Goal: Navigation & Orientation: Find specific page/section

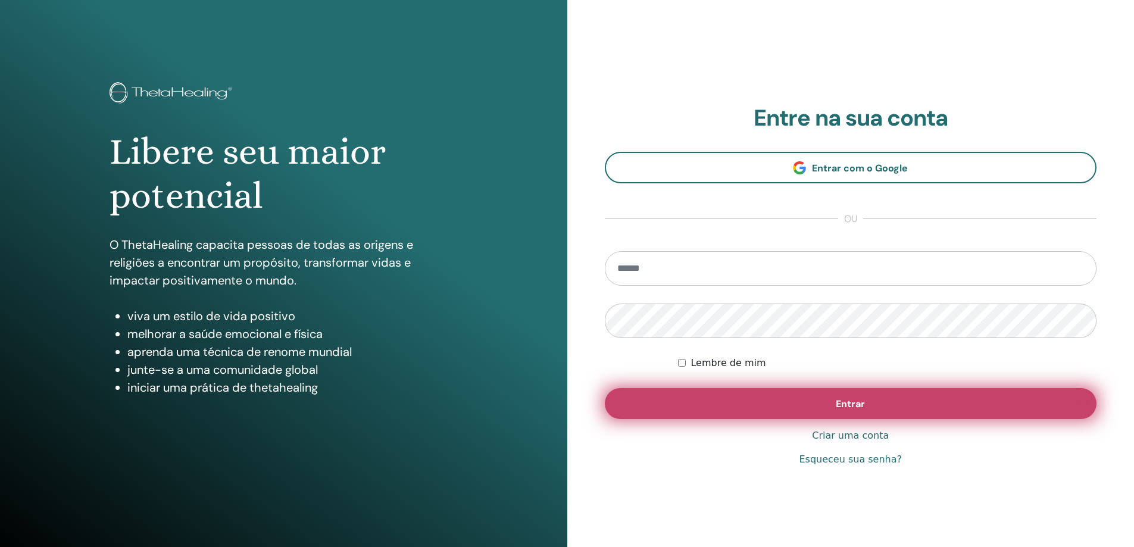
type input "**********"
click at [831, 404] on button "Entrar" at bounding box center [851, 403] width 492 height 31
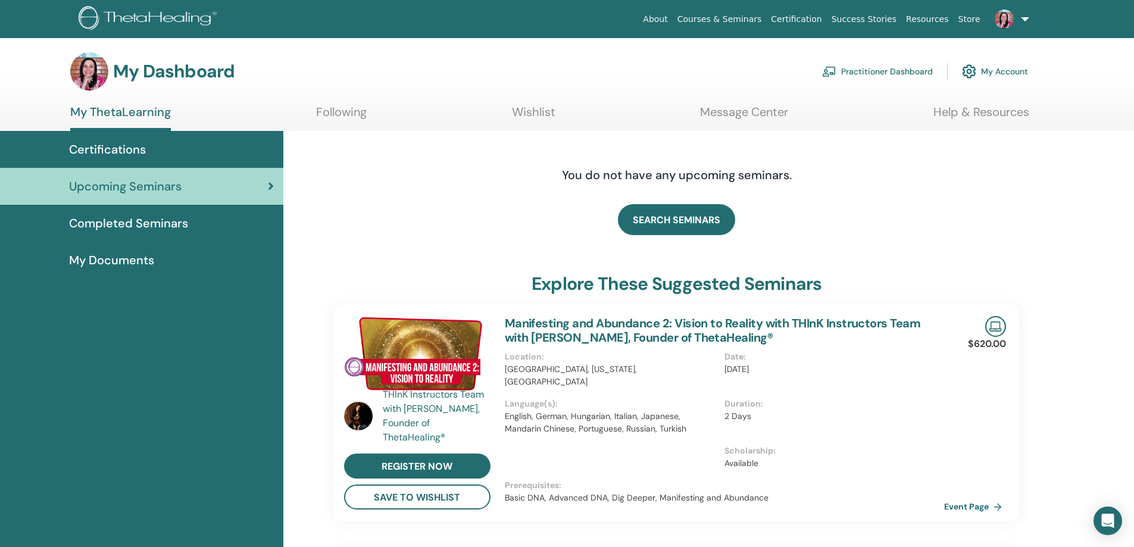
click at [146, 151] on div "Certifications" at bounding box center [142, 149] width 264 height 18
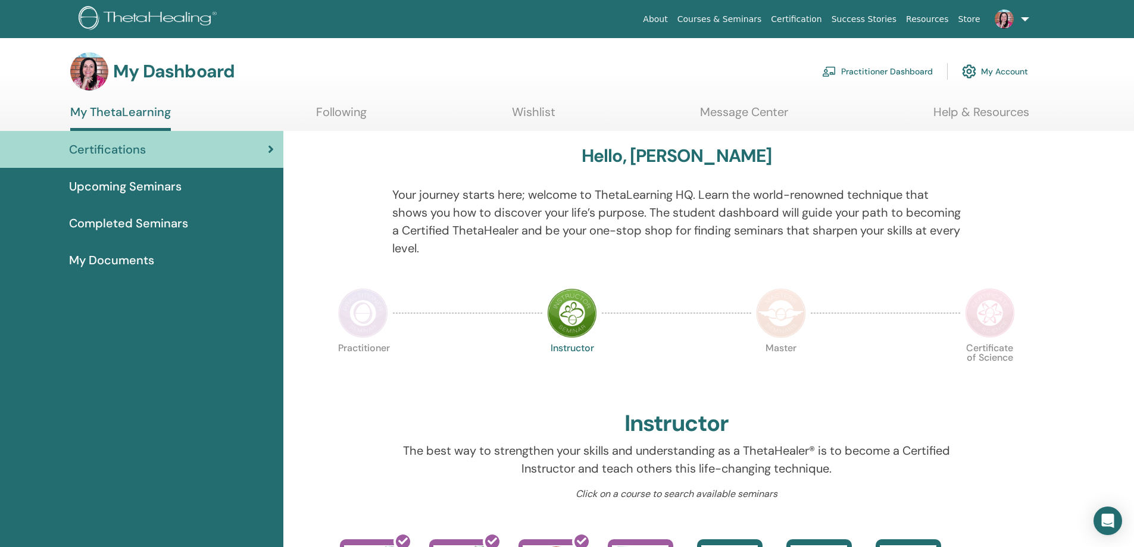
click at [125, 220] on span "Completed Seminars" at bounding box center [128, 223] width 119 height 18
click at [167, 224] on span "Completed Seminars" at bounding box center [128, 223] width 119 height 18
click at [127, 264] on span "My Documents" at bounding box center [111, 260] width 85 height 18
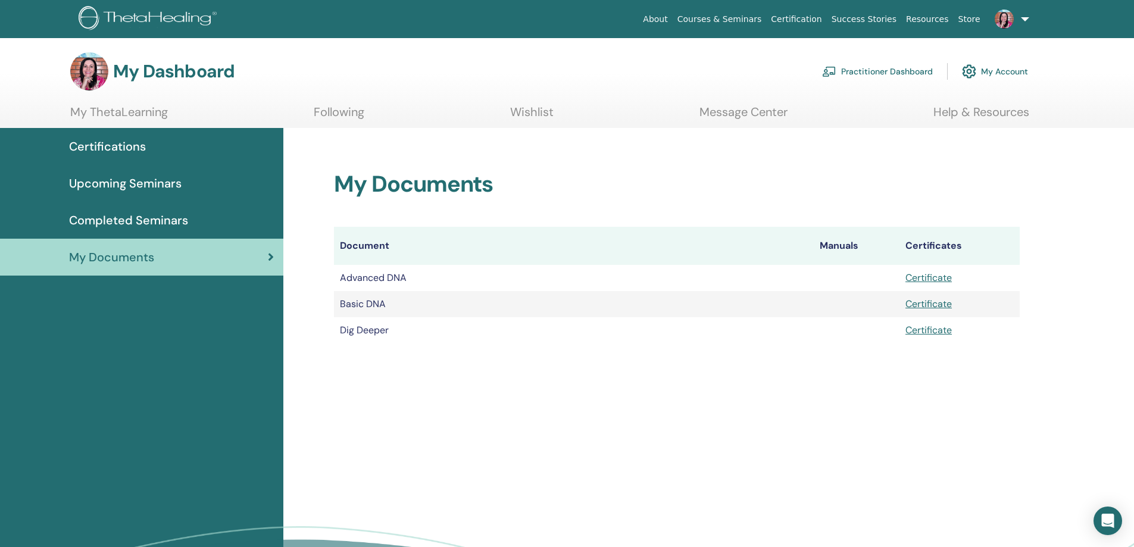
click at [162, 223] on span "Completed Seminars" at bounding box center [128, 220] width 119 height 18
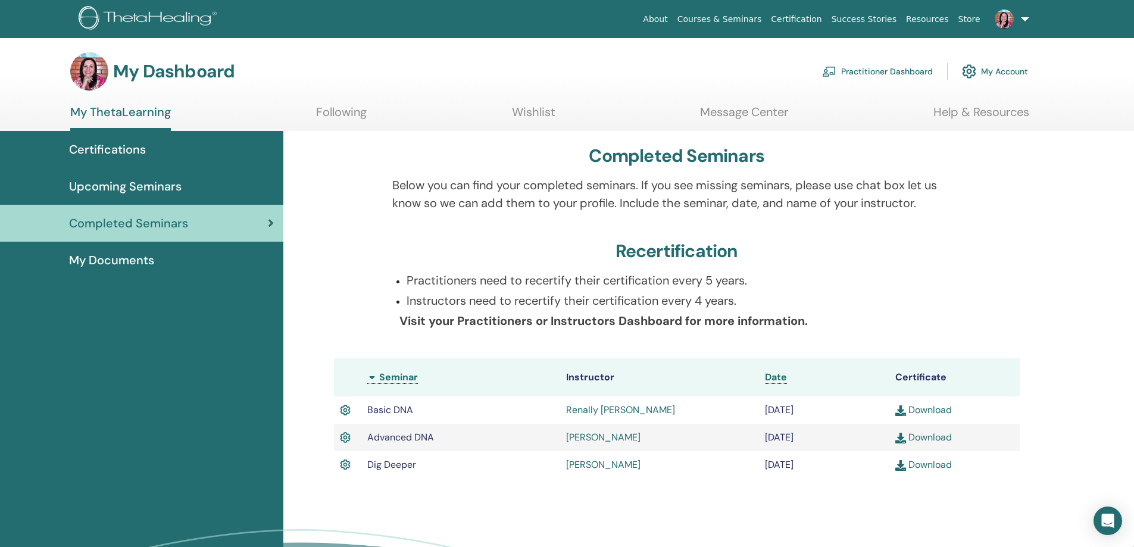
click at [143, 183] on span "Upcoming Seminars" at bounding box center [125, 186] width 112 height 18
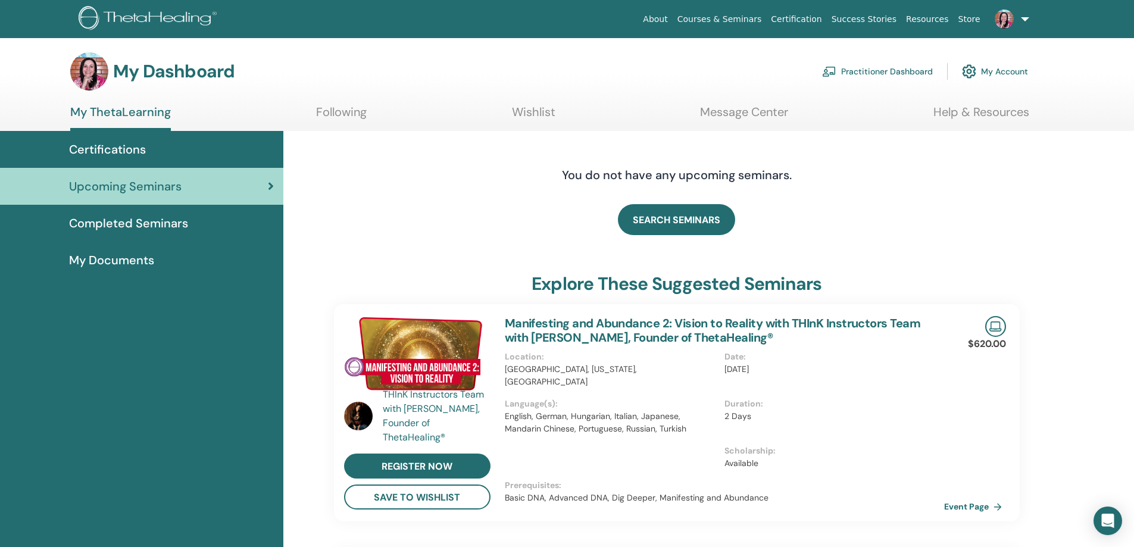
click at [1026, 16] on link at bounding box center [1009, 19] width 49 height 38
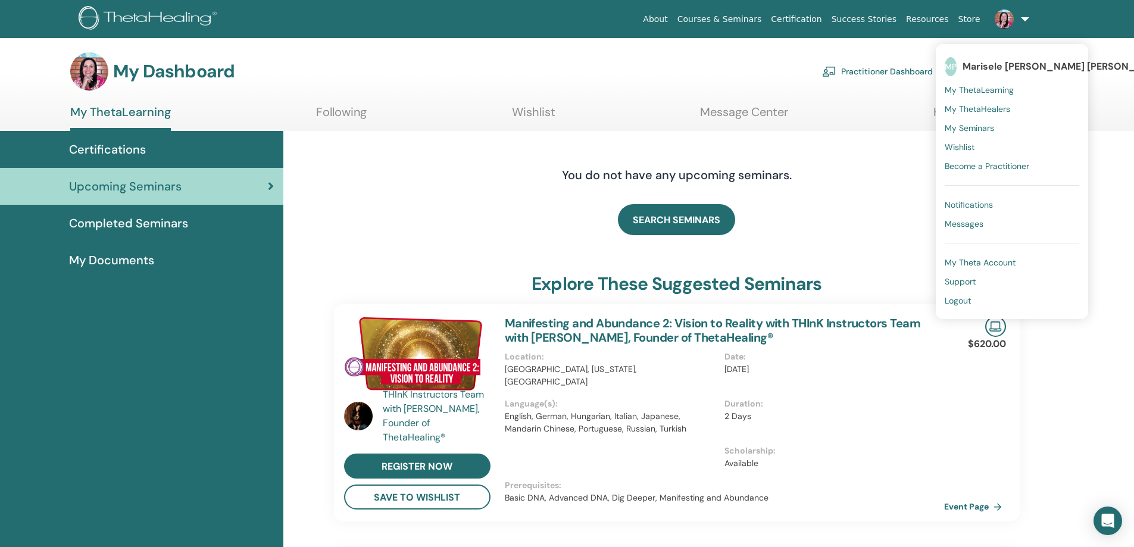
click at [965, 299] on span "Logout" at bounding box center [957, 300] width 26 height 11
